Goal: Information Seeking & Learning: Learn about a topic

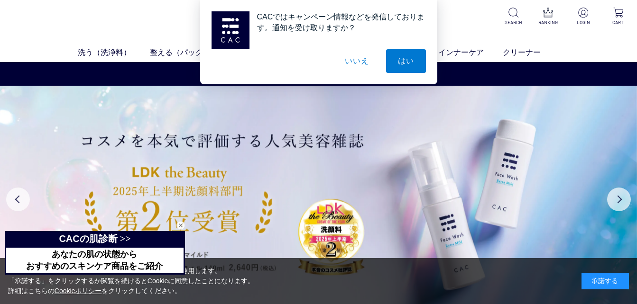
click at [354, 61] on button "いいえ" at bounding box center [356, 61] width 47 height 24
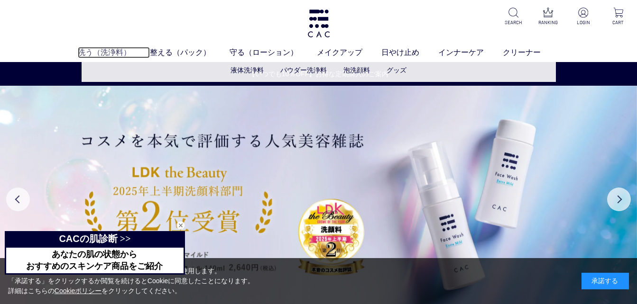
click at [109, 55] on link "洗う（洗浄料）" at bounding box center [114, 52] width 72 height 11
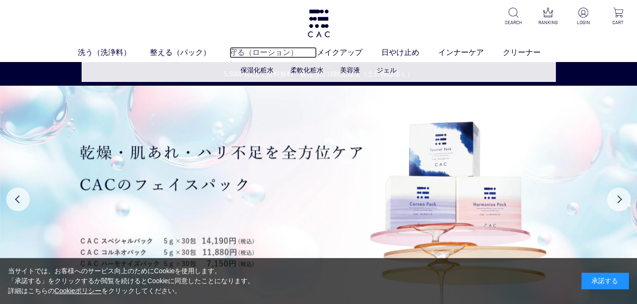
click at [268, 51] on link "守る（ローション）" at bounding box center [272, 52] width 87 height 11
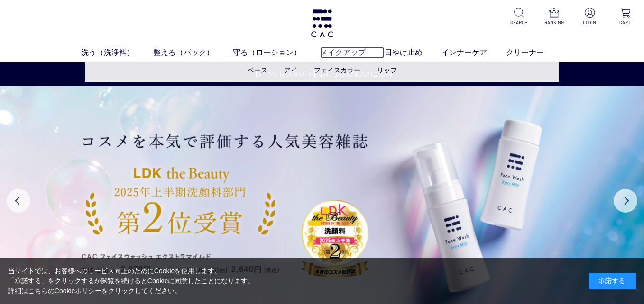
click at [341, 52] on link "メイクアップ" at bounding box center [352, 52] width 64 height 11
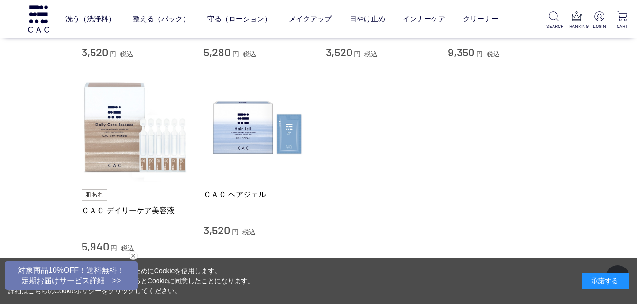
scroll to position [474, 0]
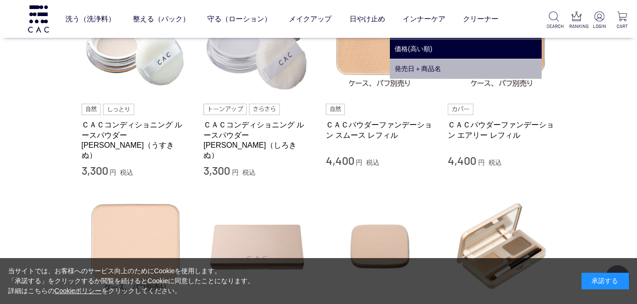
scroll to position [427, 0]
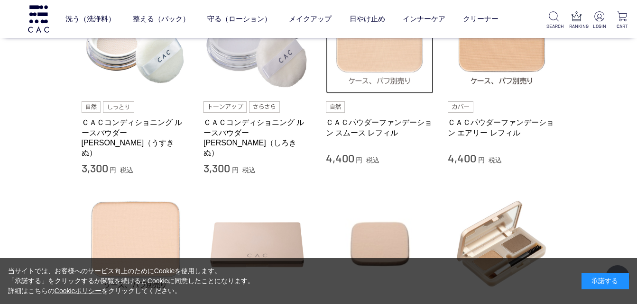
click at [394, 71] on img at bounding box center [380, 40] width 108 height 108
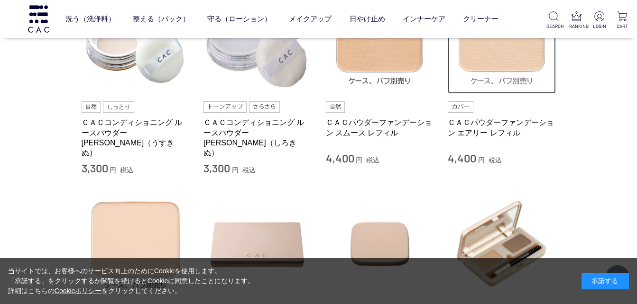
click at [504, 65] on img at bounding box center [502, 40] width 108 height 108
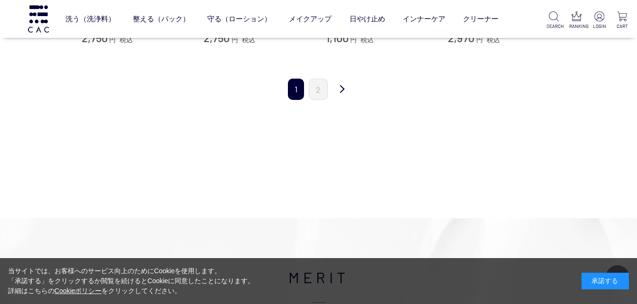
scroll to position [1280, 0]
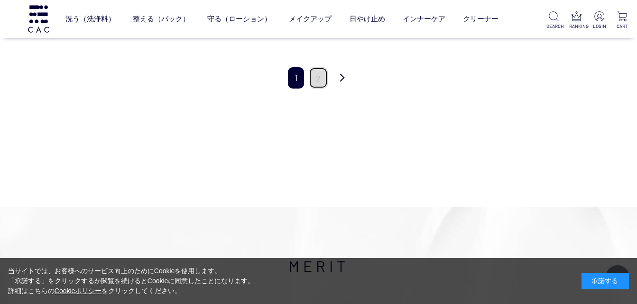
click at [318, 68] on link "2" at bounding box center [318, 77] width 19 height 21
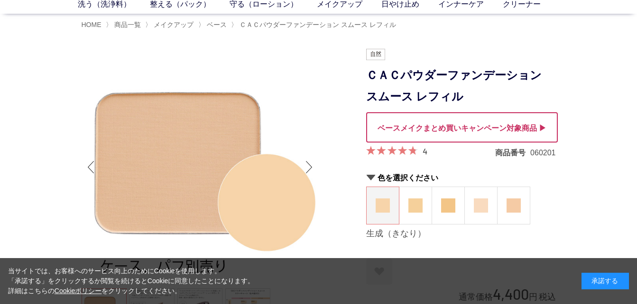
scroll to position [47, 0]
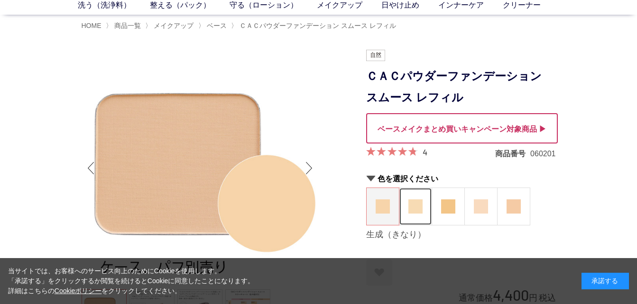
click at [412, 214] on figure at bounding box center [415, 206] width 32 height 37
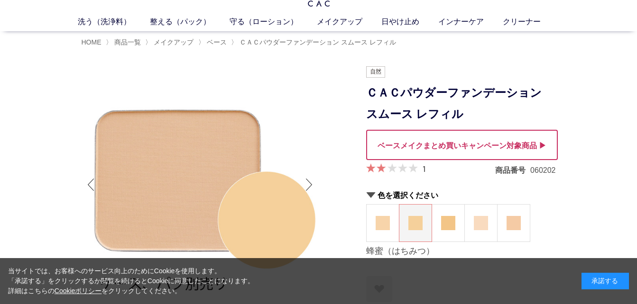
scroll to position [47, 0]
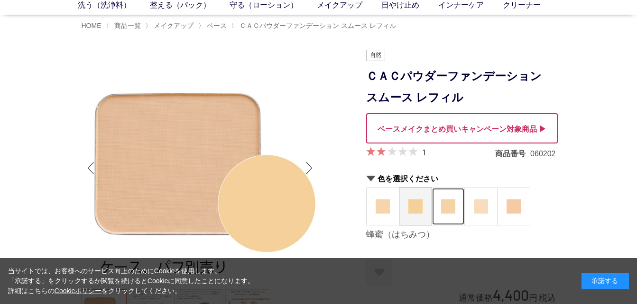
click at [449, 214] on figure at bounding box center [448, 206] width 32 height 37
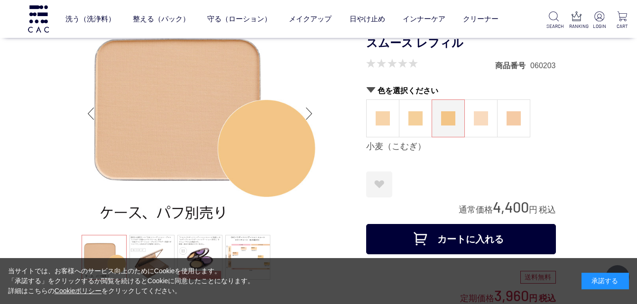
scroll to position [95, 0]
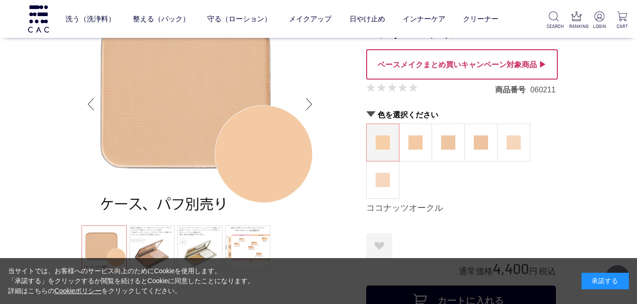
scroll to position [95, 0]
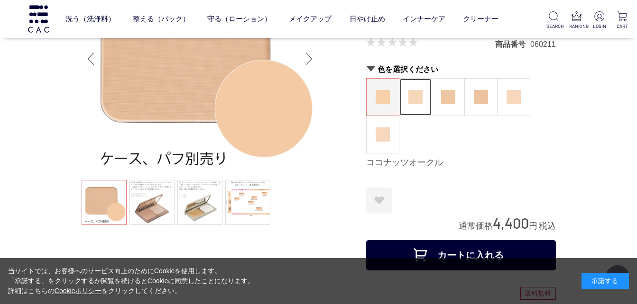
click at [416, 107] on figure at bounding box center [415, 97] width 32 height 37
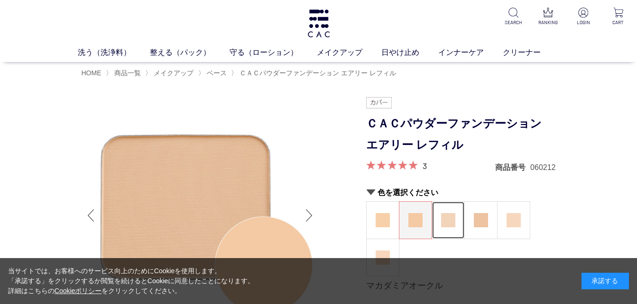
click at [458, 224] on figure at bounding box center [448, 220] width 32 height 37
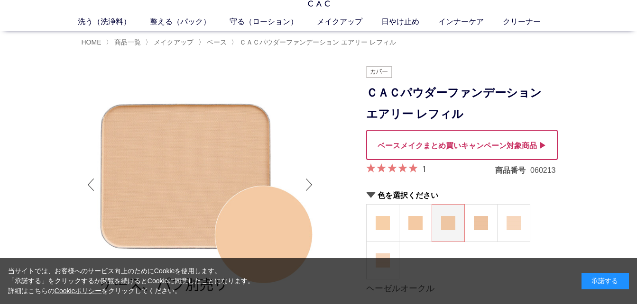
scroll to position [47, 0]
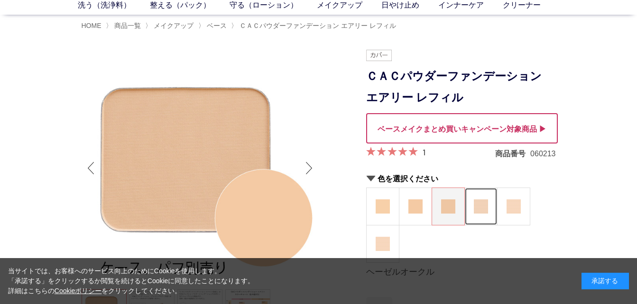
click at [487, 211] on img at bounding box center [481, 207] width 14 height 14
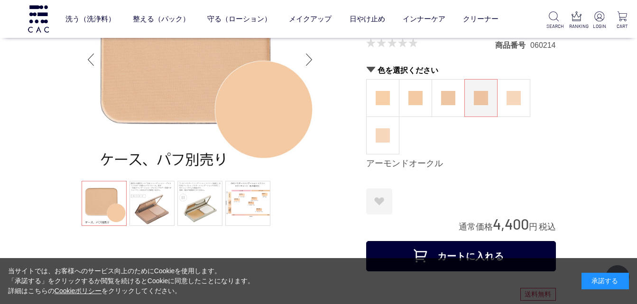
scroll to position [95, 0]
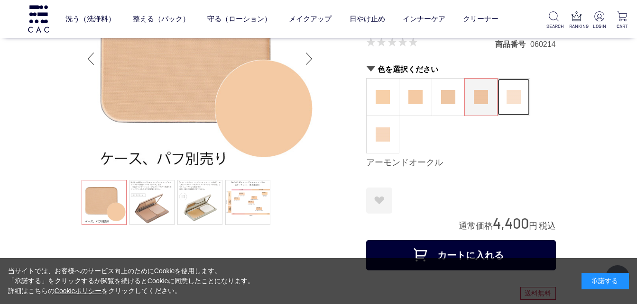
click at [522, 108] on figure at bounding box center [513, 97] width 32 height 37
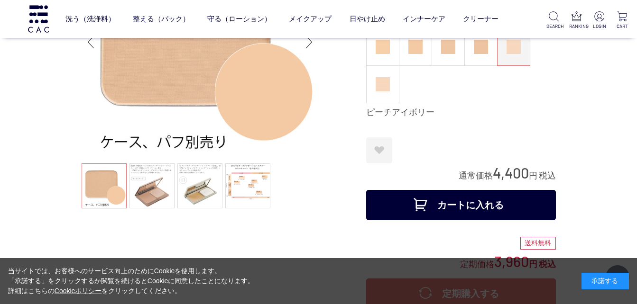
scroll to position [142, 0]
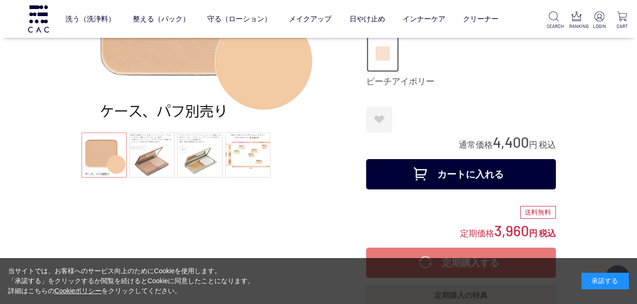
click at [380, 57] on img at bounding box center [383, 53] width 14 height 14
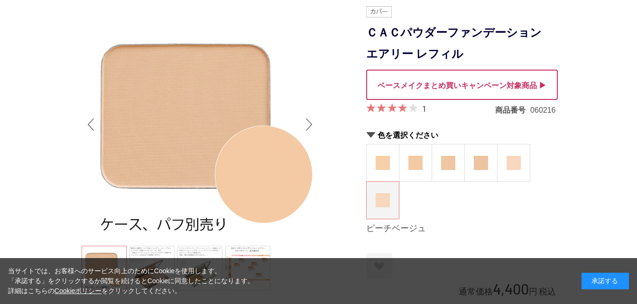
scroll to position [95, 0]
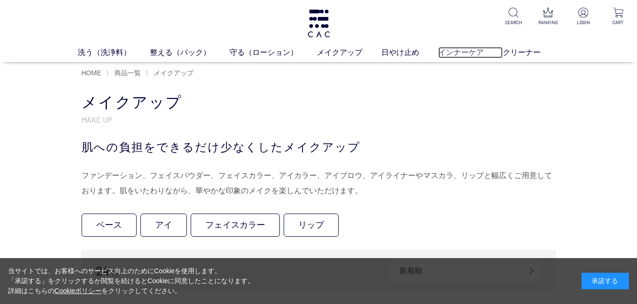
click at [461, 54] on link "インナーケア" at bounding box center [470, 52] width 64 height 11
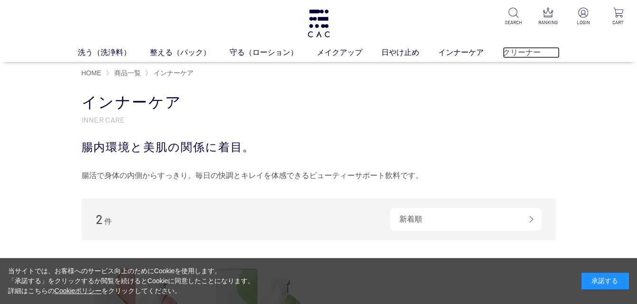
click at [522, 51] on link "クリーナー" at bounding box center [531, 52] width 57 height 11
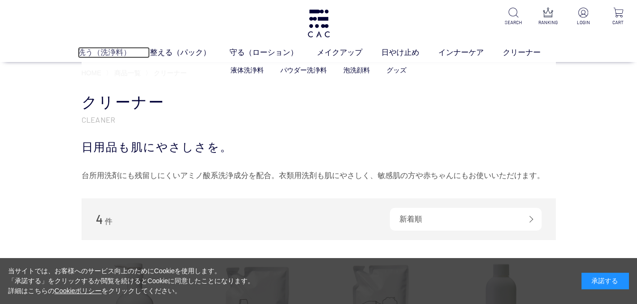
click at [101, 57] on link "洗う（洗浄料）" at bounding box center [114, 52] width 72 height 11
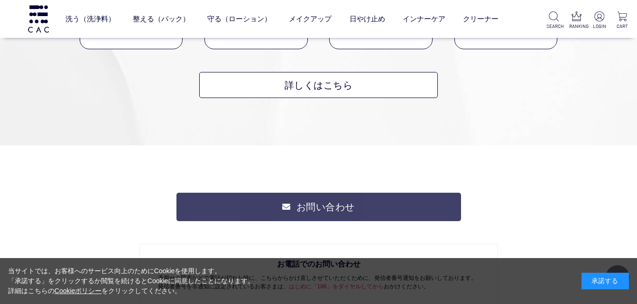
scroll to position [1233, 0]
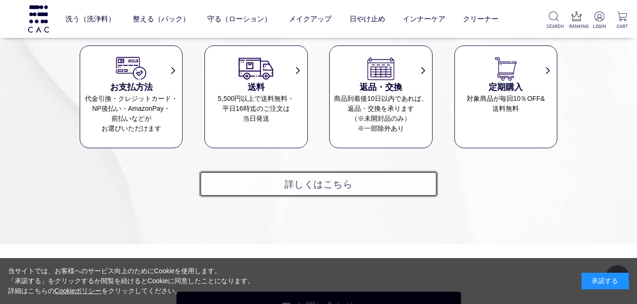
click at [379, 186] on link "詳しくはこちら" at bounding box center [318, 184] width 239 height 26
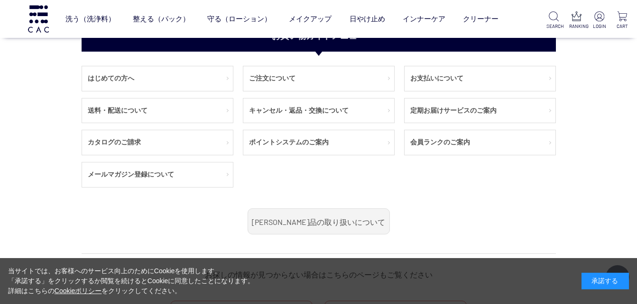
scroll to position [142, 0]
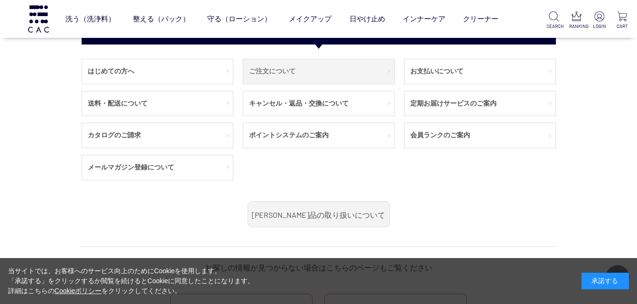
click at [353, 81] on link "ご注文について" at bounding box center [318, 71] width 151 height 25
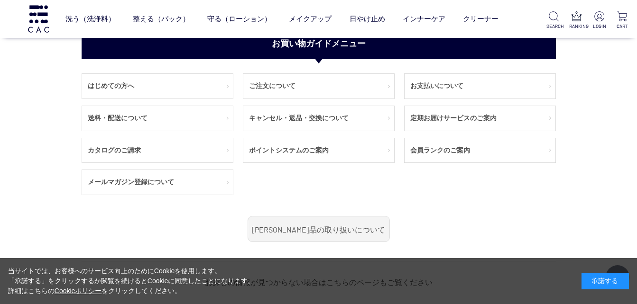
scroll to position [1185, 0]
